Goal: Entertainment & Leisure: Browse casually

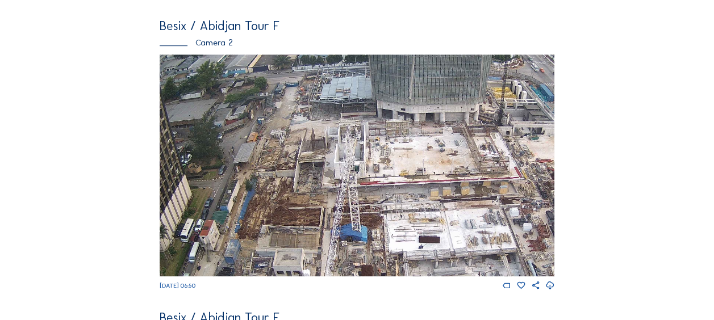
scroll to position [511, 0]
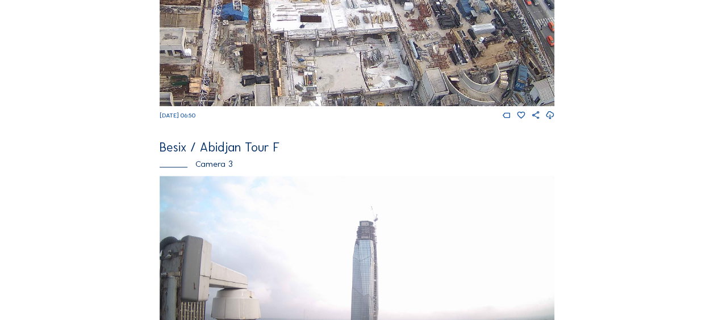
drag, startPoint x: 425, startPoint y: 87, endPoint x: 306, endPoint y: 36, distance: 129.5
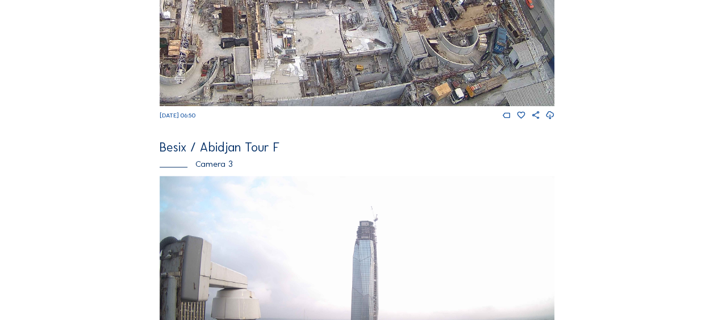
drag, startPoint x: 370, startPoint y: 86, endPoint x: 344, endPoint y: 49, distance: 45.7
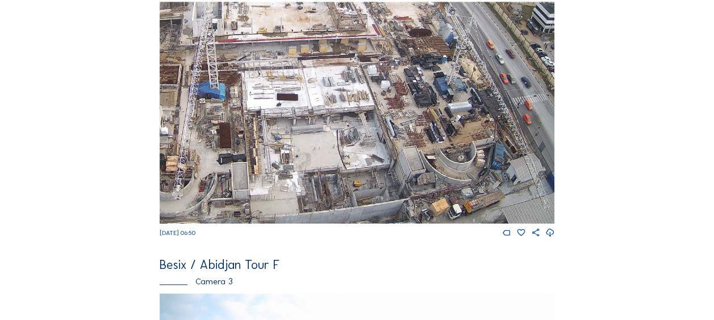
scroll to position [341, 0]
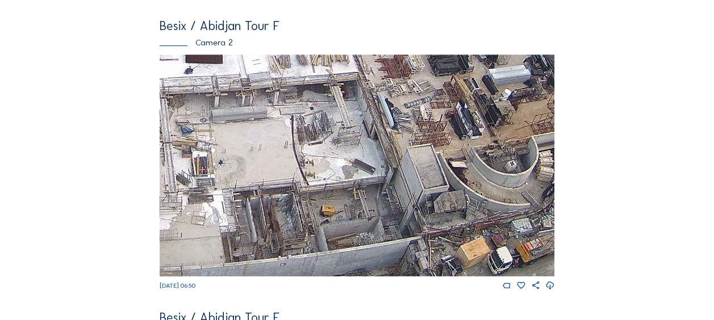
drag, startPoint x: 366, startPoint y: 235, endPoint x: 344, endPoint y: 199, distance: 42.1
click at [343, 198] on img at bounding box center [357, 166] width 395 height 222
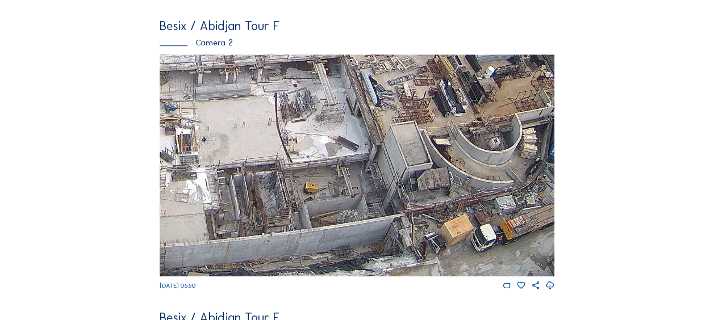
drag, startPoint x: 353, startPoint y: 221, endPoint x: 339, endPoint y: 209, distance: 18.5
click at [339, 209] on img at bounding box center [357, 166] width 395 height 222
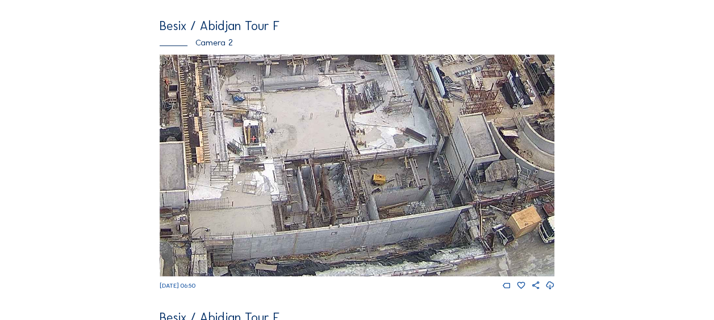
drag, startPoint x: 315, startPoint y: 200, endPoint x: 387, endPoint y: 170, distance: 78.5
click at [387, 170] on img at bounding box center [357, 166] width 395 height 222
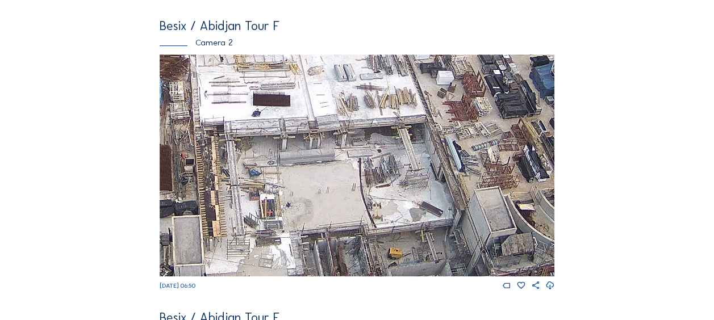
drag, startPoint x: 200, startPoint y: 149, endPoint x: 218, endPoint y: 222, distance: 75.4
click at [218, 223] on img at bounding box center [357, 166] width 395 height 222
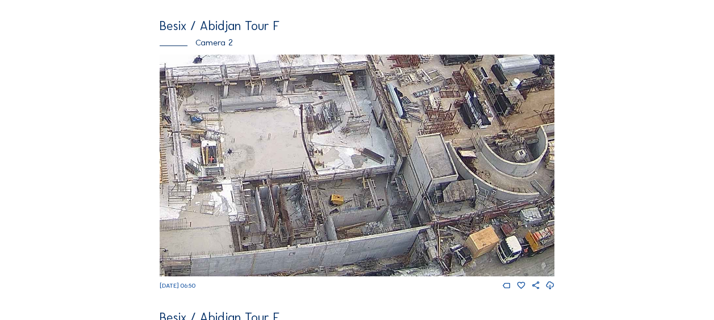
drag, startPoint x: 211, startPoint y: 177, endPoint x: 164, endPoint y: 137, distance: 61.7
click at [164, 137] on img at bounding box center [357, 166] width 395 height 222
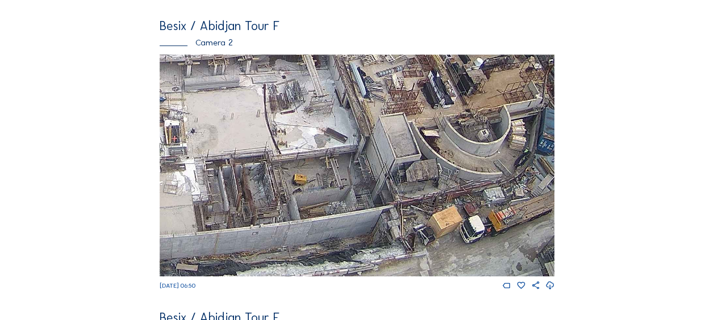
drag, startPoint x: 301, startPoint y: 208, endPoint x: 282, endPoint y: 135, distance: 75.2
click at [282, 135] on img at bounding box center [357, 166] width 395 height 222
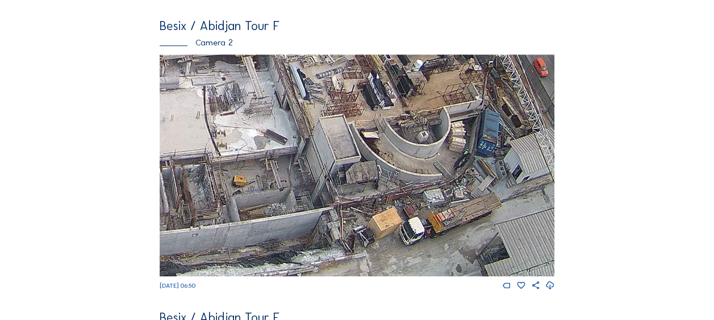
drag, startPoint x: 353, startPoint y: 169, endPoint x: 296, endPoint y: 170, distance: 56.2
click at [296, 170] on img at bounding box center [357, 166] width 395 height 222
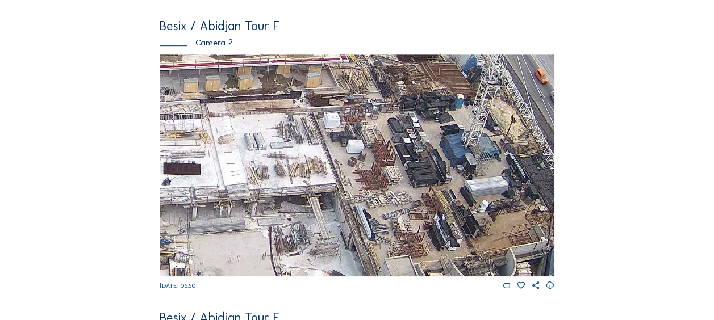
drag, startPoint x: 365, startPoint y: 114, endPoint x: 308, endPoint y: 147, distance: 65.7
click at [421, 236] on img at bounding box center [357, 166] width 395 height 222
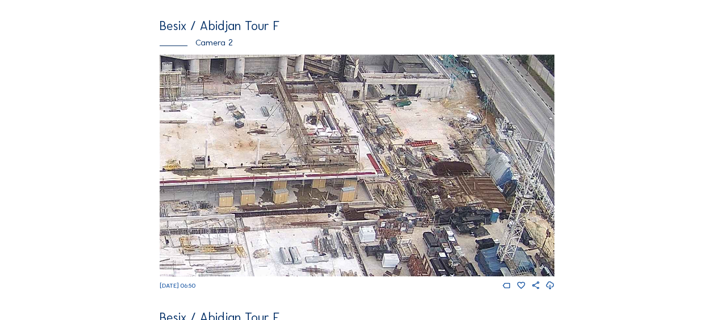
drag, startPoint x: 318, startPoint y: 214, endPoint x: 327, endPoint y: 270, distance: 57.0
click at [327, 270] on img at bounding box center [357, 166] width 395 height 222
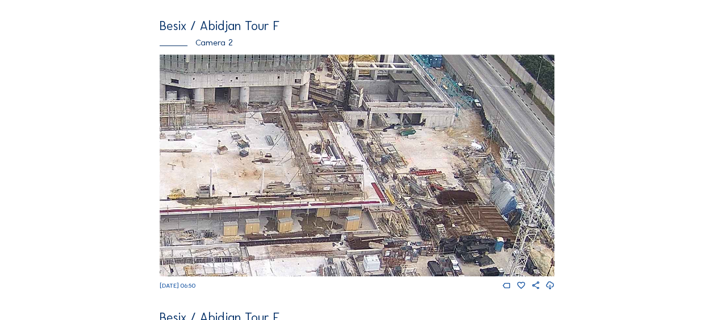
drag, startPoint x: 320, startPoint y: 192, endPoint x: 333, endPoint y: 250, distance: 59.9
click at [333, 250] on img at bounding box center [357, 166] width 395 height 222
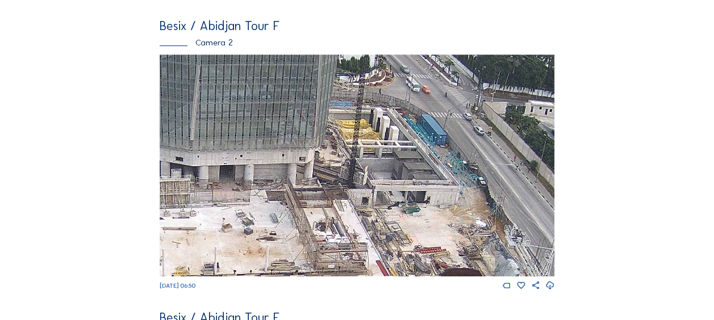
drag, startPoint x: 417, startPoint y: 189, endPoint x: 408, endPoint y: 218, distance: 30.9
click at [408, 218] on img at bounding box center [357, 166] width 395 height 222
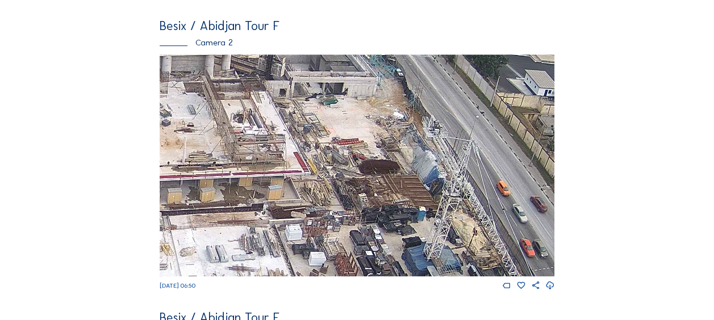
drag, startPoint x: 401, startPoint y: 216, endPoint x: 320, endPoint y: 104, distance: 138.4
click at [321, 102] on img at bounding box center [357, 166] width 395 height 222
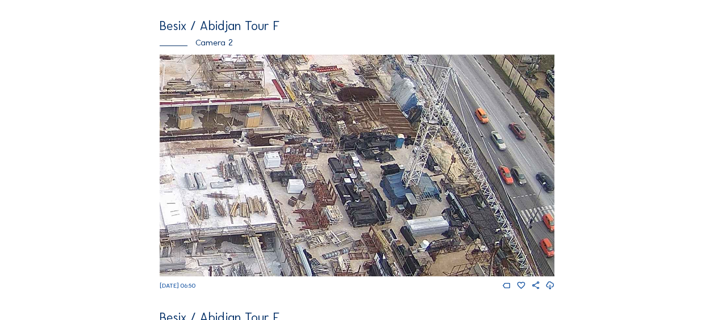
drag, startPoint x: 324, startPoint y: 202, endPoint x: 303, endPoint y: 128, distance: 76.9
click at [303, 128] on img at bounding box center [357, 166] width 395 height 222
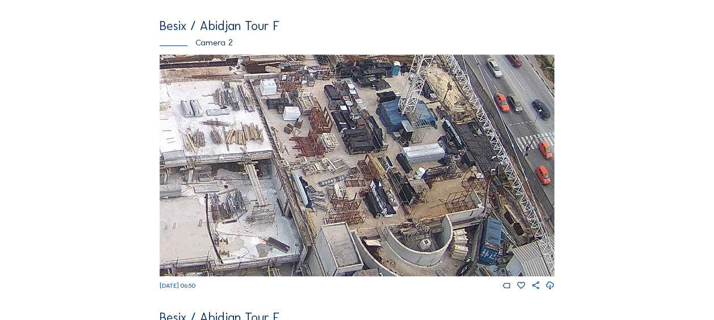
drag, startPoint x: 303, startPoint y: 185, endPoint x: 300, endPoint y: 114, distance: 71.1
click at [300, 114] on img at bounding box center [357, 166] width 395 height 222
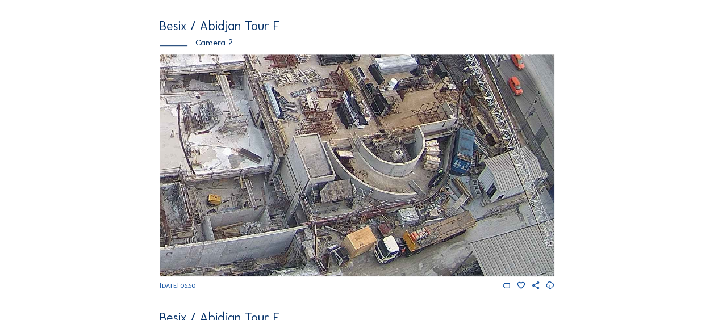
drag, startPoint x: 294, startPoint y: 191, endPoint x: 265, endPoint y: 102, distance: 93.6
click at [265, 102] on img at bounding box center [357, 166] width 395 height 222
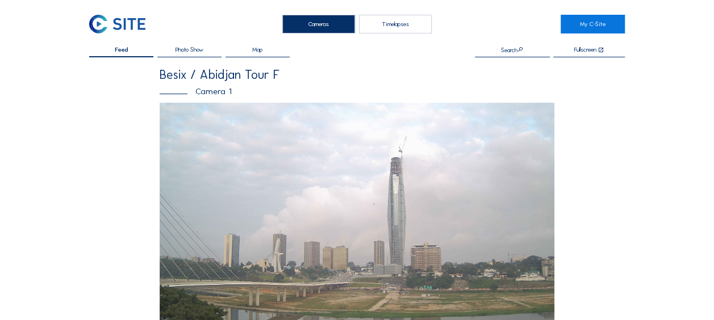
scroll to position [0, 0]
click at [133, 26] on img at bounding box center [117, 24] width 56 height 19
click at [97, 25] on img at bounding box center [117, 24] width 56 height 19
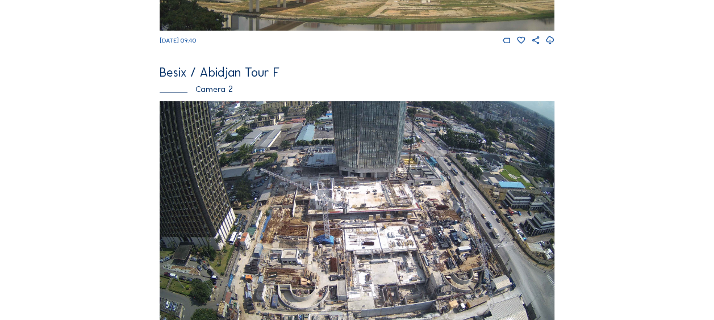
scroll to position [341, 0]
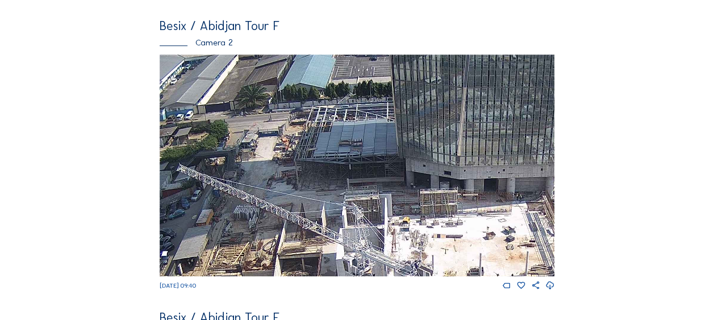
drag, startPoint x: 295, startPoint y: 93, endPoint x: 289, endPoint y: 158, distance: 66.2
click at [289, 158] on img at bounding box center [357, 166] width 395 height 222
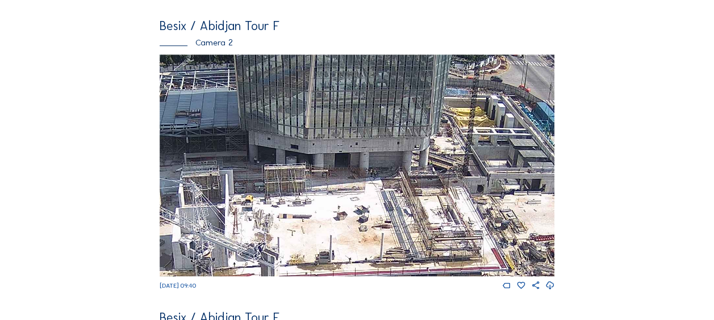
drag, startPoint x: 375, startPoint y: 173, endPoint x: 210, endPoint y: 145, distance: 167.6
click at [210, 145] on img at bounding box center [357, 166] width 395 height 222
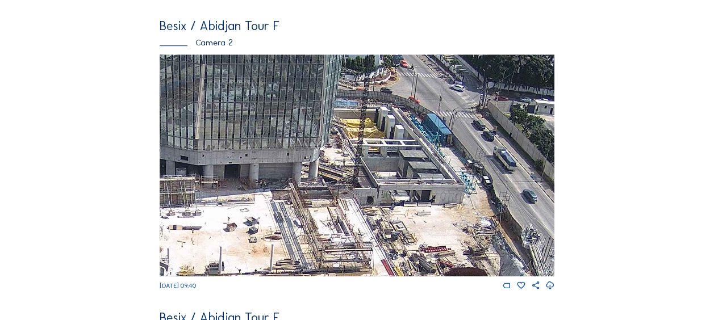
drag, startPoint x: 467, startPoint y: 152, endPoint x: 356, endPoint y: 164, distance: 111.3
click at [356, 164] on img at bounding box center [357, 166] width 395 height 222
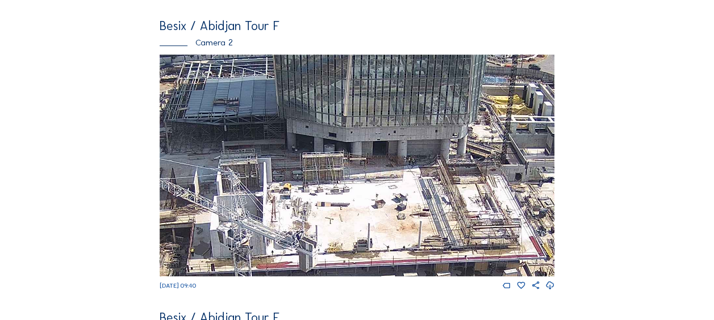
drag, startPoint x: 290, startPoint y: 240, endPoint x: 580, endPoint y: 216, distance: 291.8
click at [580, 216] on div "Feed Photo Show Map Search Fullscreen Besix / [GEOGRAPHIC_DATA] Tour F Camera 1…" at bounding box center [357, 164] width 536 height 916
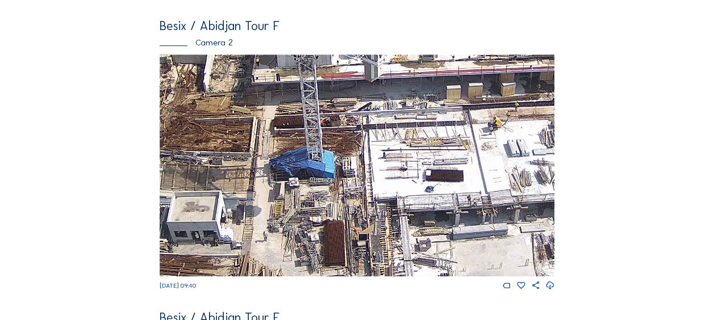
drag, startPoint x: 345, startPoint y: 28, endPoint x: 335, endPoint y: 19, distance: 13.7
click at [336, 19] on div "Besix / Abidjan Tour F Camera 1 [DATE] 09:40 Besix / Abidjan Tour F Camera 2 [D…" at bounding box center [357, 174] width 395 height 893
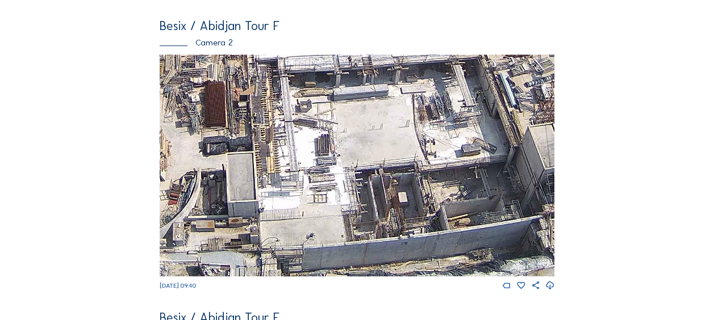
drag, startPoint x: 394, startPoint y: 256, endPoint x: 278, endPoint y: 115, distance: 182.4
click at [278, 115] on img at bounding box center [357, 166] width 395 height 222
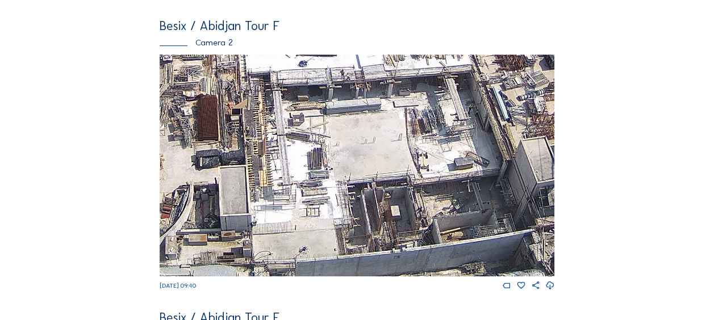
drag, startPoint x: 389, startPoint y: 134, endPoint x: 382, endPoint y: 148, distance: 15.5
click at [382, 148] on img at bounding box center [357, 166] width 395 height 222
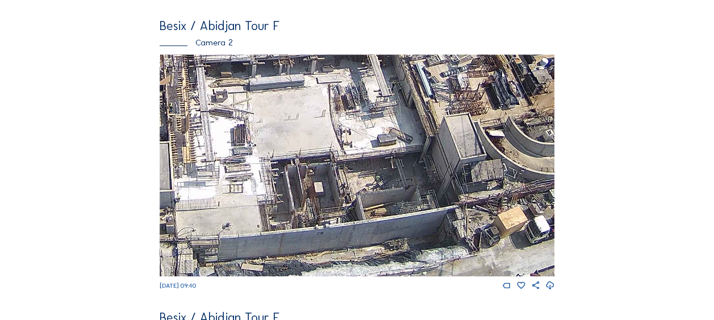
drag, startPoint x: 315, startPoint y: 146, endPoint x: 273, endPoint y: 93, distance: 68.3
click at [273, 93] on img at bounding box center [357, 166] width 395 height 222
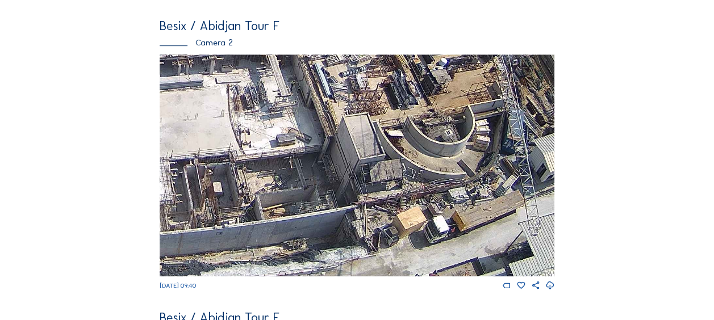
drag, startPoint x: 411, startPoint y: 193, endPoint x: 278, endPoint y: 141, distance: 143.1
click at [278, 141] on img at bounding box center [357, 166] width 395 height 222
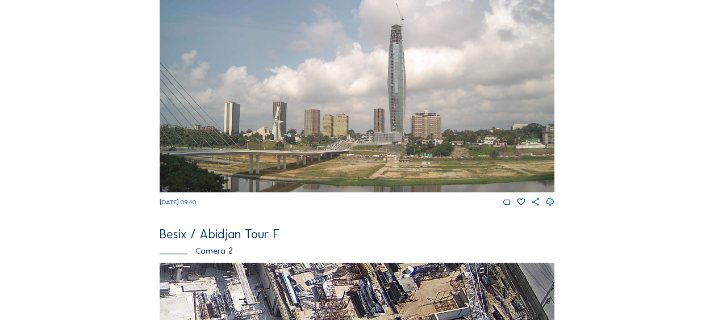
scroll to position [0, 0]
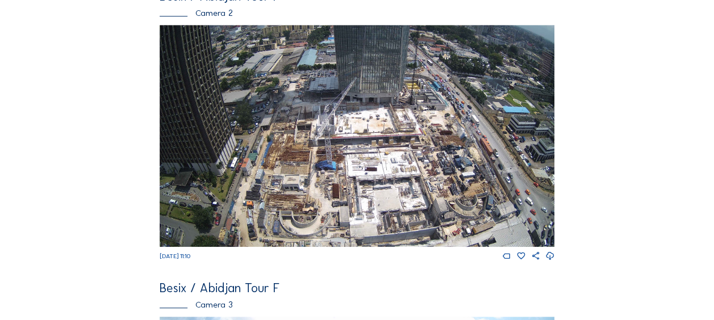
scroll to position [341, 0]
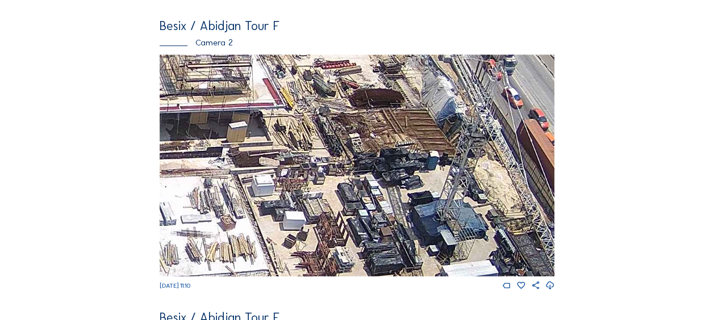
drag, startPoint x: 405, startPoint y: 174, endPoint x: 377, endPoint y: 254, distance: 84.8
click at [364, 68] on img at bounding box center [357, 166] width 395 height 222
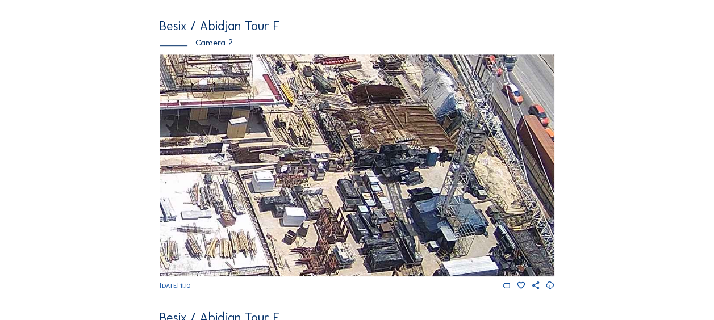
drag, startPoint x: 356, startPoint y: 240, endPoint x: 335, endPoint y: 97, distance: 144.7
click at [335, 97] on img at bounding box center [357, 166] width 395 height 222
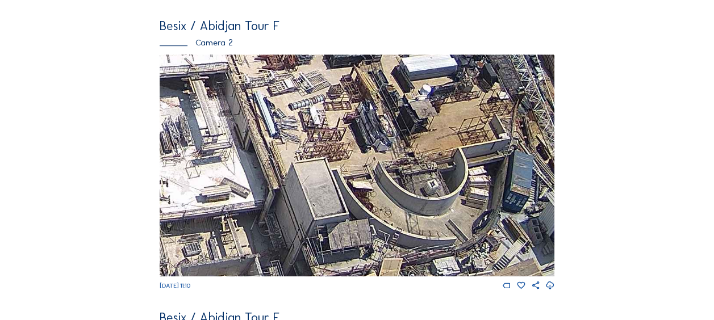
drag, startPoint x: 358, startPoint y: 241, endPoint x: 344, endPoint y: 200, distance: 43.1
click at [329, 149] on img at bounding box center [357, 166] width 395 height 222
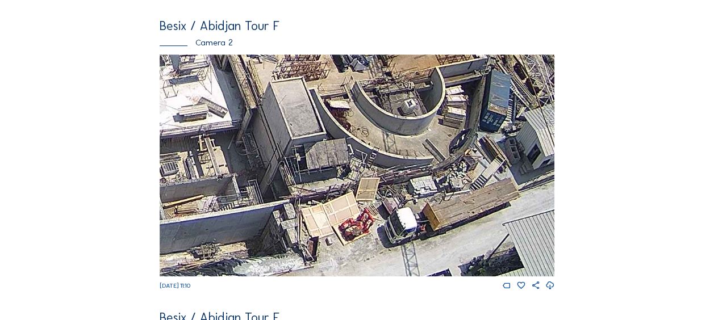
drag, startPoint x: 350, startPoint y: 231, endPoint x: 335, endPoint y: 162, distance: 70.0
click at [335, 162] on img at bounding box center [357, 166] width 395 height 222
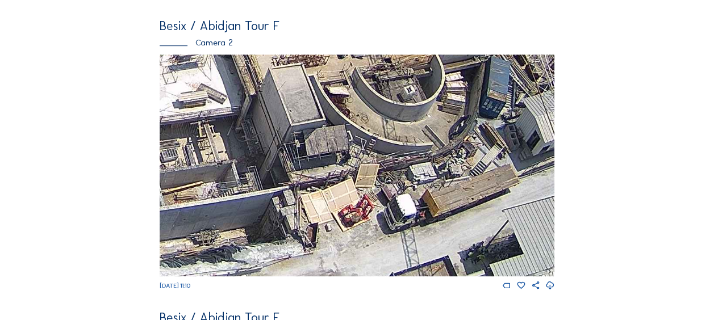
drag, startPoint x: 369, startPoint y: 148, endPoint x: 367, endPoint y: 245, distance: 97.7
click at [367, 245] on img at bounding box center [357, 166] width 395 height 222
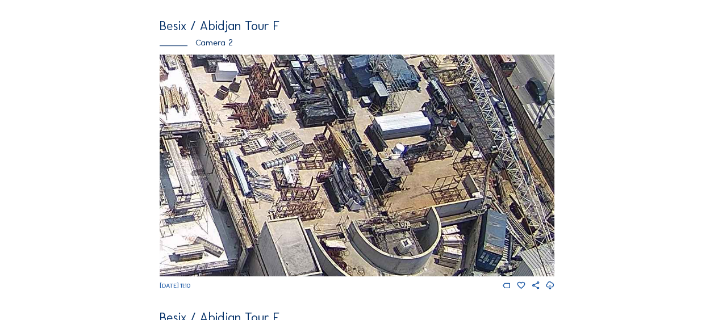
drag, startPoint x: 388, startPoint y: 204, endPoint x: 394, endPoint y: 241, distance: 36.8
click at [394, 241] on img at bounding box center [357, 166] width 395 height 222
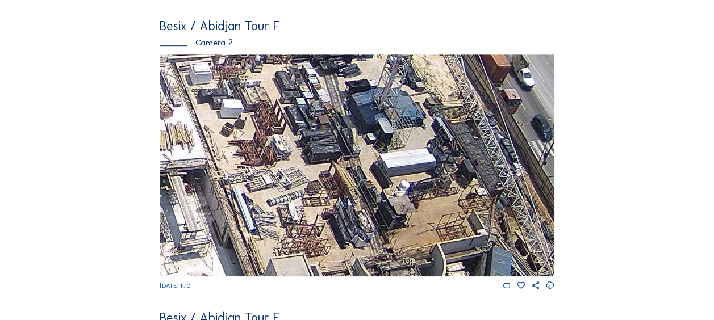
drag, startPoint x: 396, startPoint y: 166, endPoint x: 388, endPoint y: 285, distance: 118.9
click at [388, 285] on div "Fr 05 Sep 2025 11:10" at bounding box center [357, 173] width 395 height 237
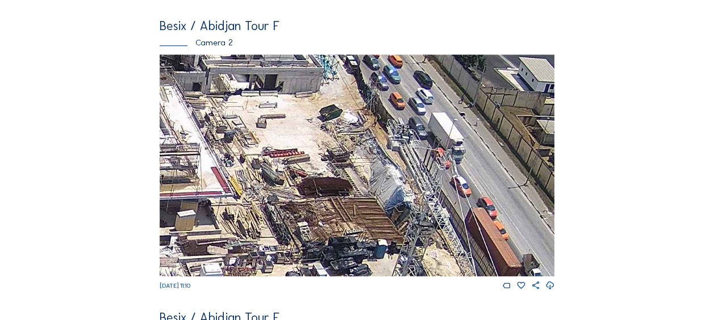
drag, startPoint x: 359, startPoint y: 133, endPoint x: 377, endPoint y: 215, distance: 83.8
click at [377, 215] on img at bounding box center [357, 166] width 395 height 222
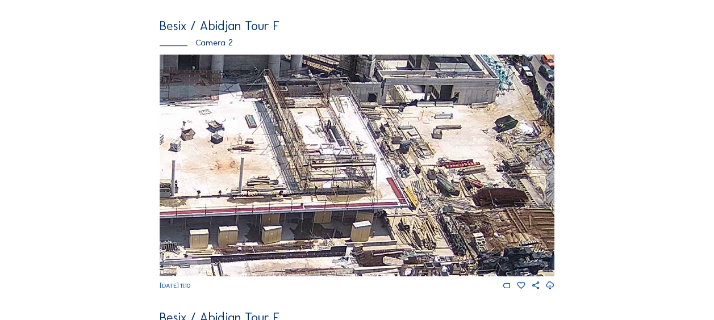
drag, startPoint x: 286, startPoint y: 183, endPoint x: 454, endPoint y: 199, distance: 168.9
click at [454, 199] on img at bounding box center [357, 166] width 395 height 222
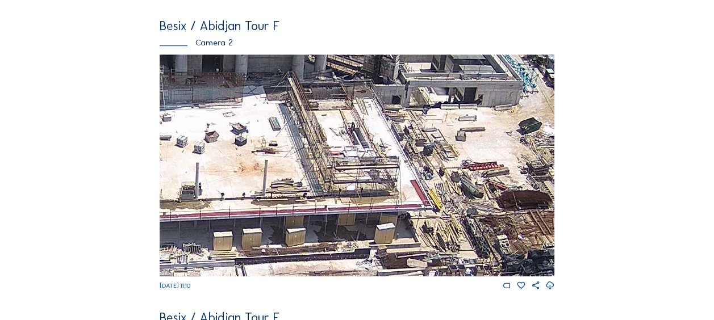
drag, startPoint x: 396, startPoint y: 185, endPoint x: 453, endPoint y: 202, distance: 60.0
click at [453, 202] on img at bounding box center [357, 166] width 395 height 222
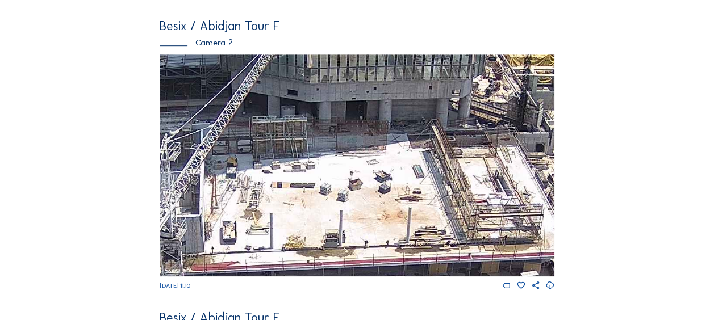
drag, startPoint x: 178, startPoint y: 147, endPoint x: 204, endPoint y: 154, distance: 27.7
click at [200, 154] on img at bounding box center [357, 166] width 395 height 222
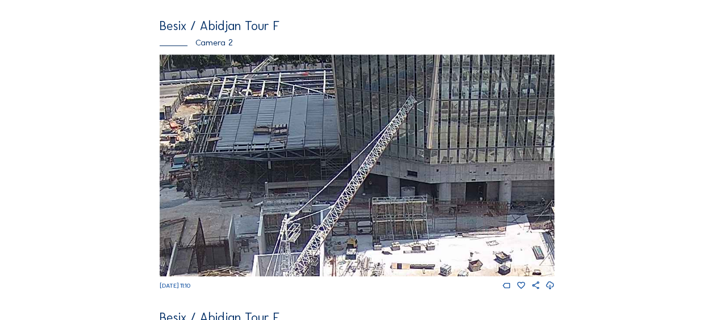
drag, startPoint x: 224, startPoint y: 167, endPoint x: 298, endPoint y: 184, distance: 75.8
click at [301, 228] on img at bounding box center [357, 166] width 395 height 222
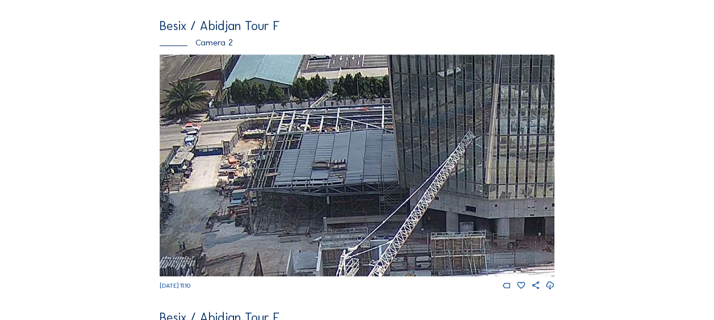
drag, startPoint x: 314, startPoint y: 203, endPoint x: 328, endPoint y: 212, distance: 17.6
click at [328, 212] on img at bounding box center [357, 166] width 395 height 222
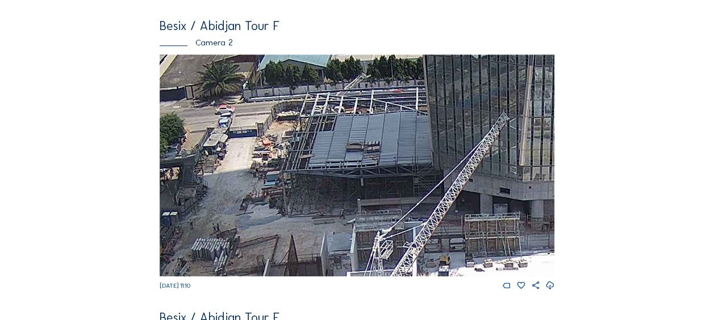
drag, startPoint x: 221, startPoint y: 208, endPoint x: 251, endPoint y: 185, distance: 37.3
click at [251, 185] on img at bounding box center [357, 166] width 395 height 222
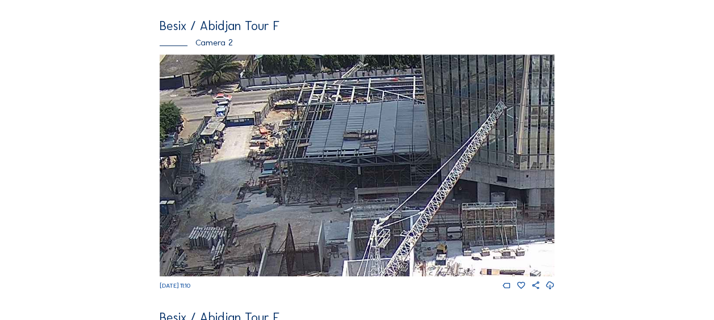
drag, startPoint x: 406, startPoint y: 170, endPoint x: 403, endPoint y: 159, distance: 11.2
click at [403, 159] on img at bounding box center [357, 166] width 395 height 222
